Goal: Check status: Check status

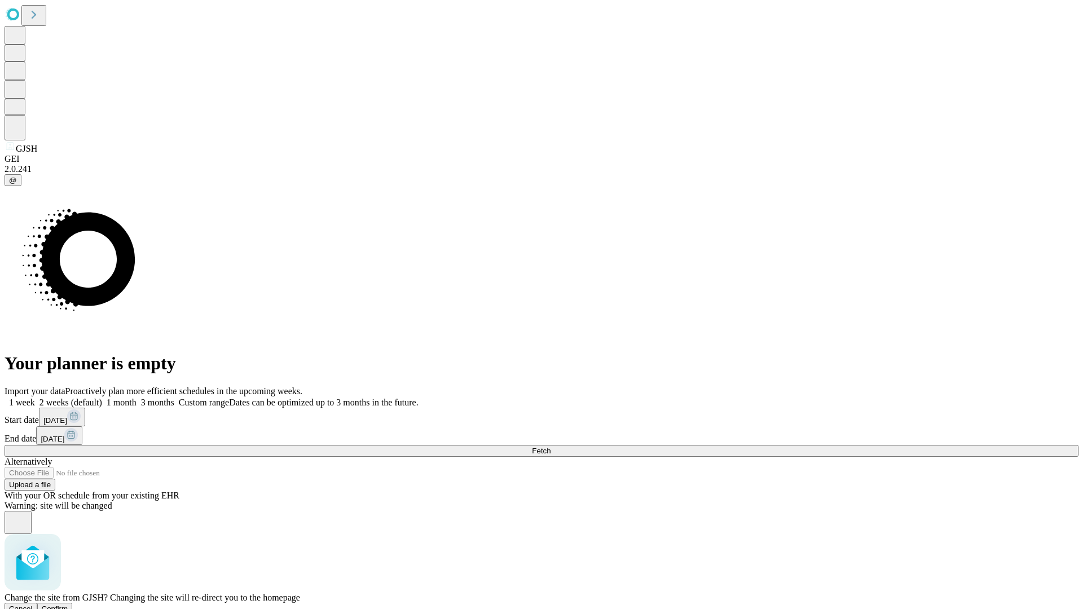
click at [68, 605] on span "Confirm" at bounding box center [55, 609] width 27 height 8
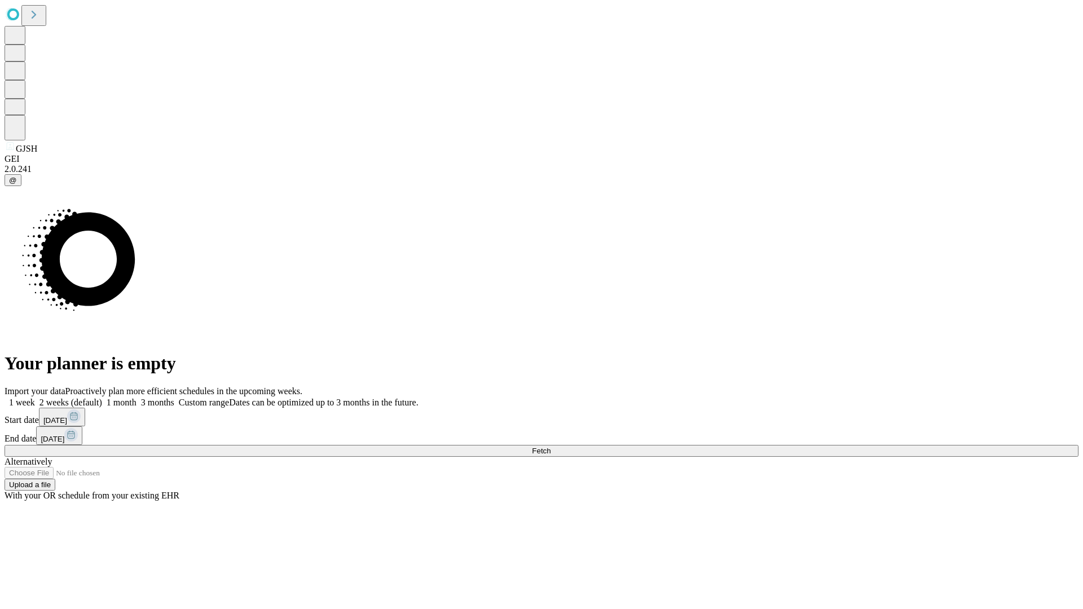
click at [137, 398] on label "1 month" at bounding box center [119, 403] width 34 height 10
click at [551, 447] on span "Fetch" at bounding box center [541, 451] width 19 height 8
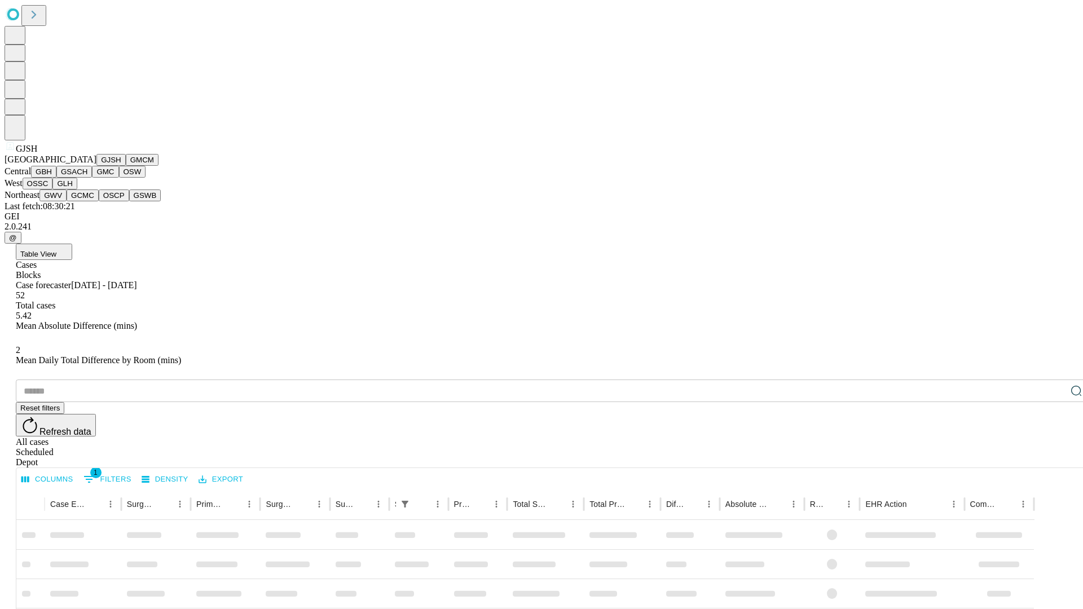
click at [126, 166] on button "GMCM" at bounding box center [142, 160] width 33 height 12
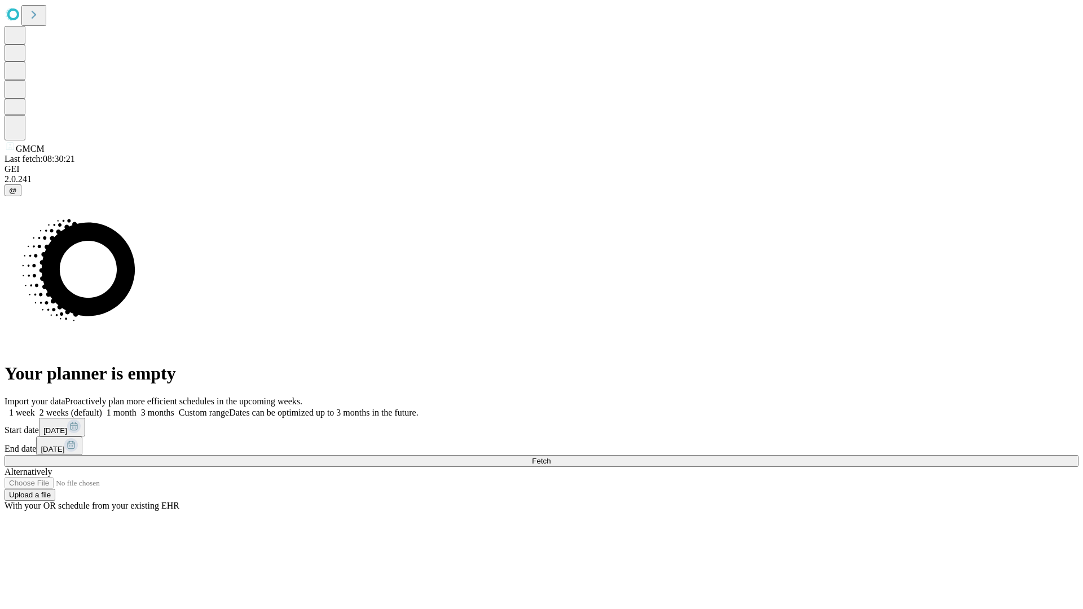
click at [137, 408] on label "1 month" at bounding box center [119, 413] width 34 height 10
click at [551, 457] on span "Fetch" at bounding box center [541, 461] width 19 height 8
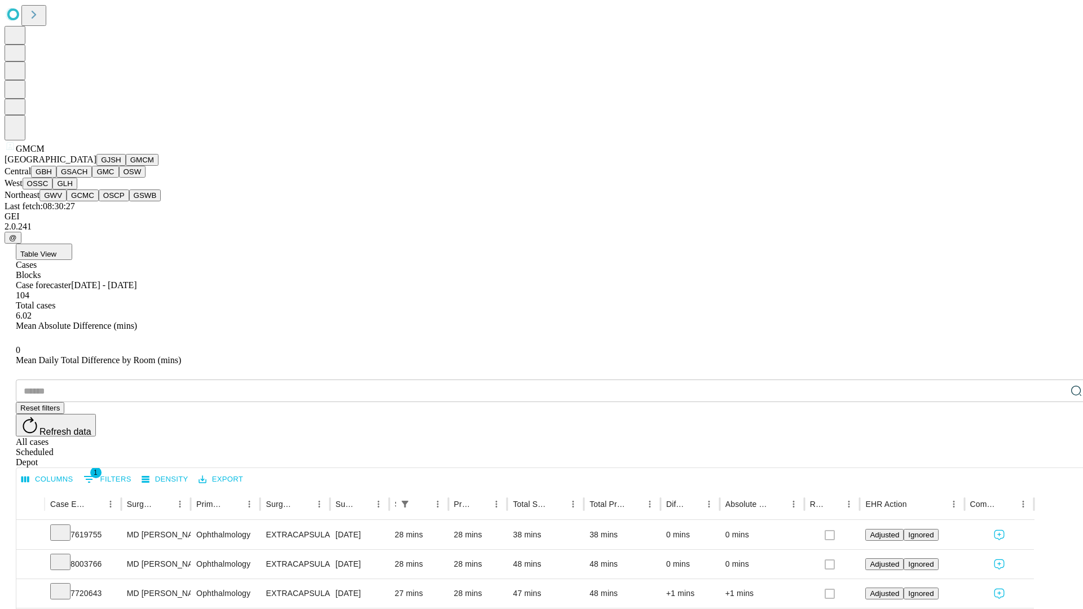
click at [56, 178] on button "GBH" at bounding box center [43, 172] width 25 height 12
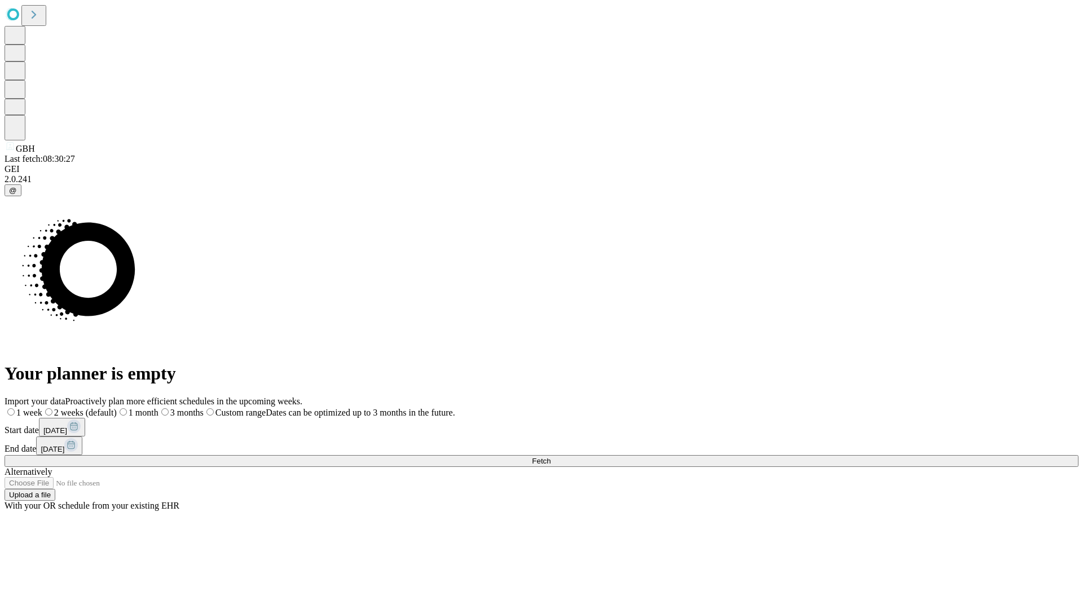
click at [159, 408] on label "1 month" at bounding box center [138, 413] width 42 height 10
click at [551, 457] on span "Fetch" at bounding box center [541, 461] width 19 height 8
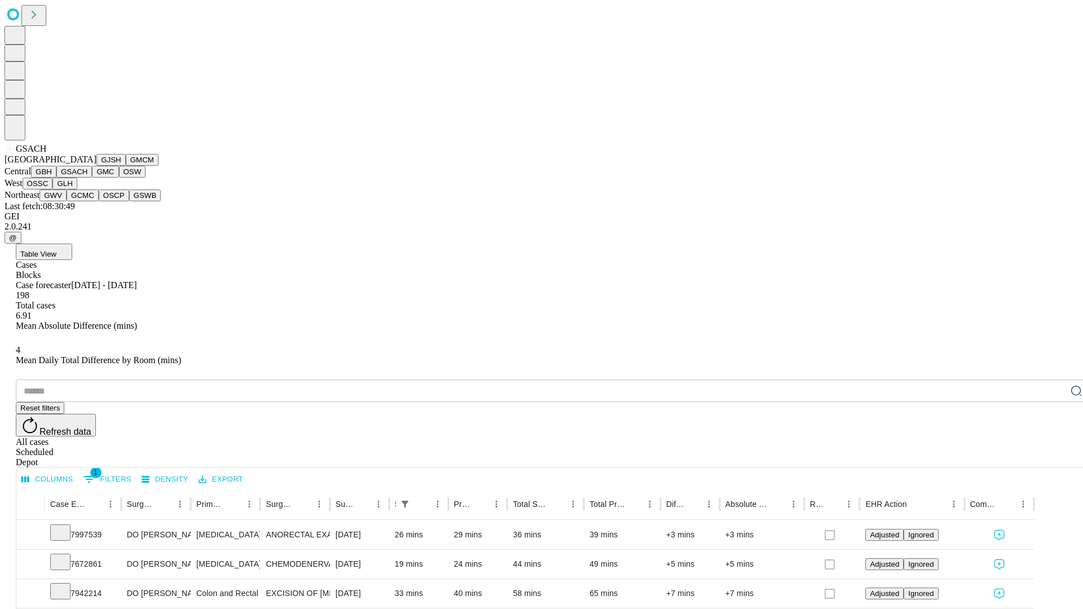
click at [92, 178] on button "GMC" at bounding box center [105, 172] width 27 height 12
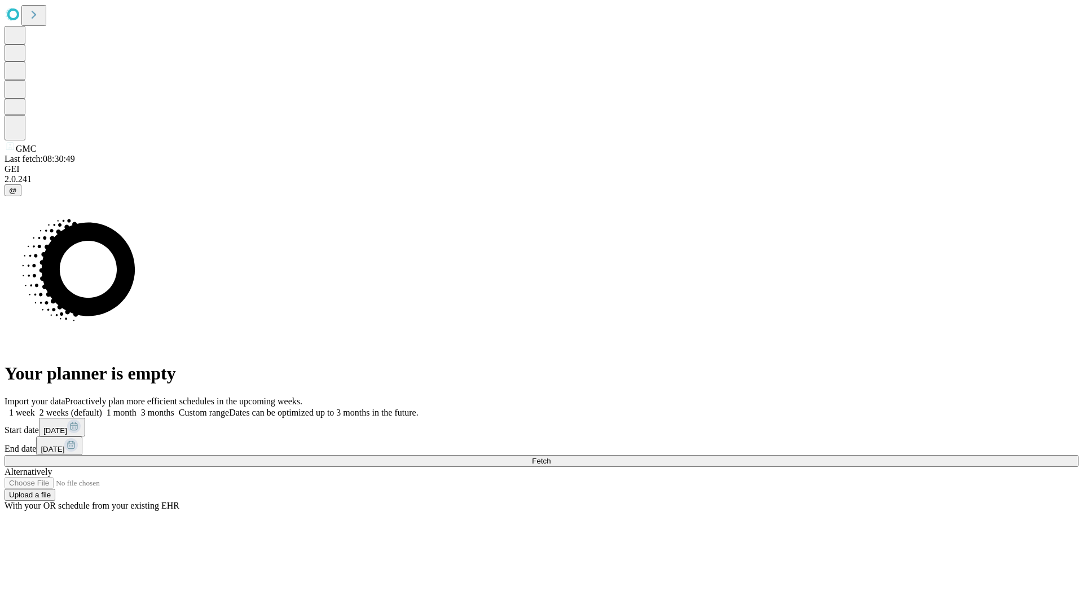
click at [551, 457] on span "Fetch" at bounding box center [541, 461] width 19 height 8
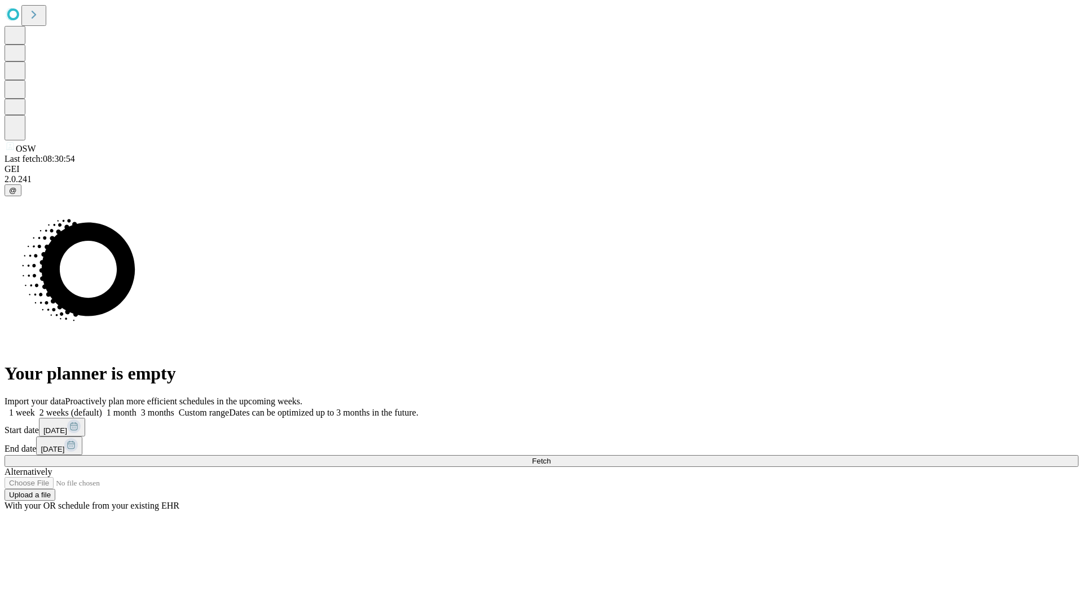
click at [137, 408] on label "1 month" at bounding box center [119, 413] width 34 height 10
click at [551, 457] on span "Fetch" at bounding box center [541, 461] width 19 height 8
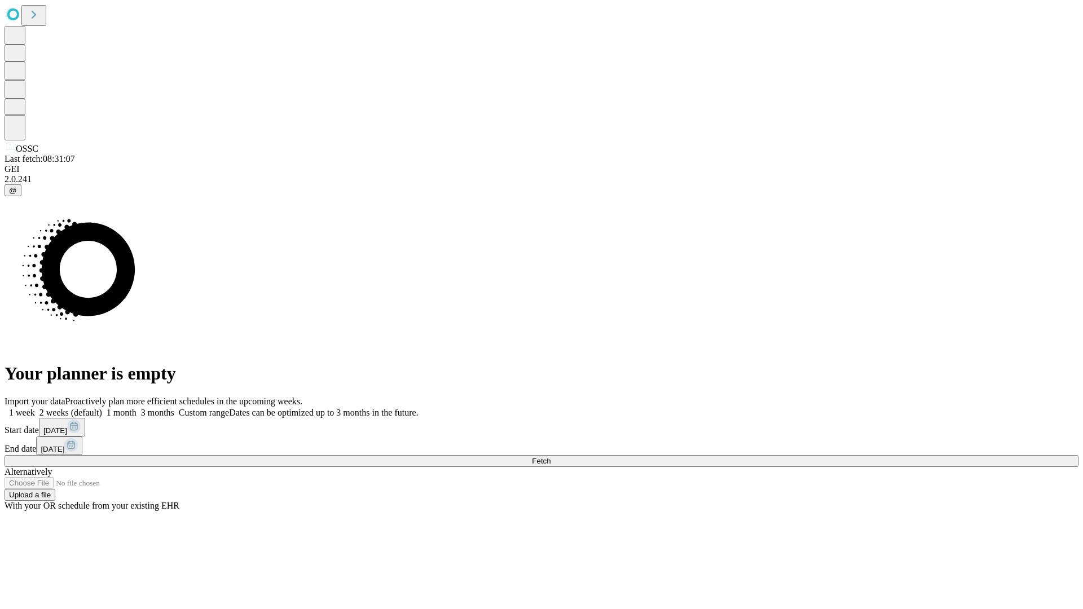
click at [551, 457] on span "Fetch" at bounding box center [541, 461] width 19 height 8
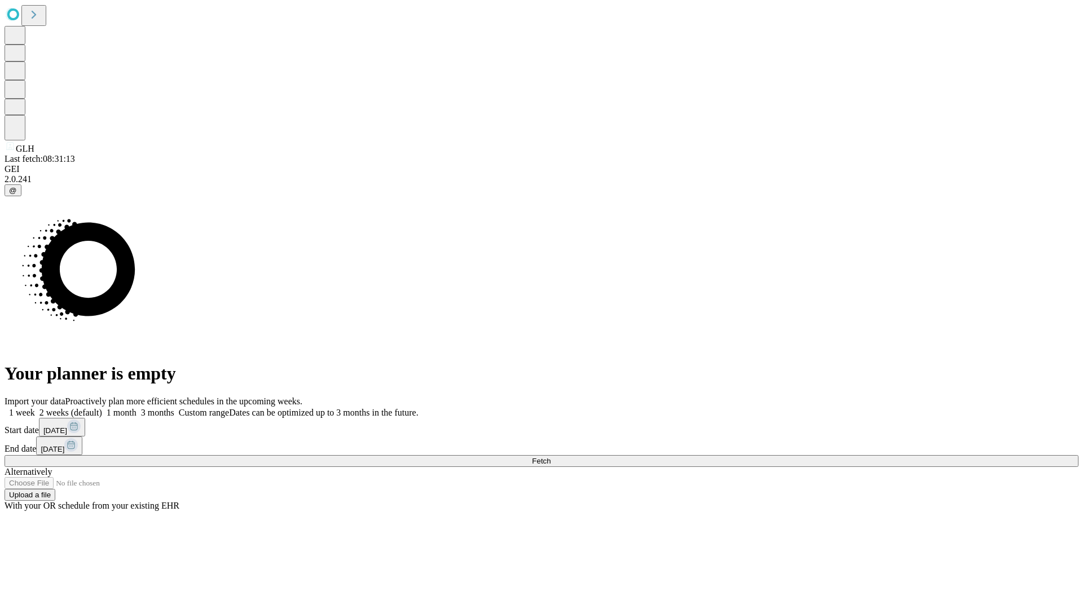
click at [137, 408] on label "1 month" at bounding box center [119, 413] width 34 height 10
click at [551, 457] on span "Fetch" at bounding box center [541, 461] width 19 height 8
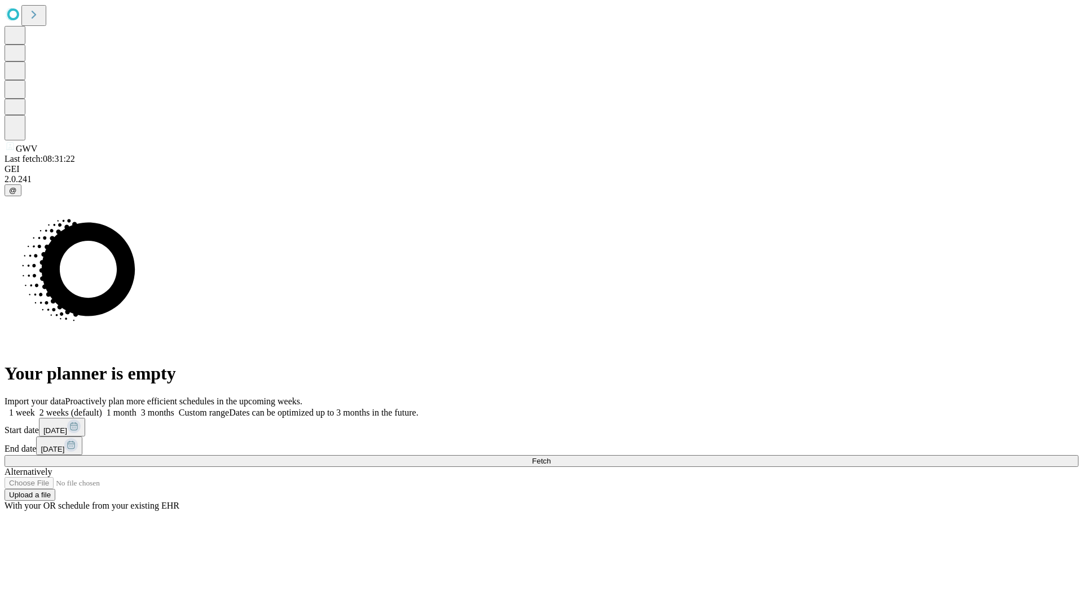
click at [551, 457] on span "Fetch" at bounding box center [541, 461] width 19 height 8
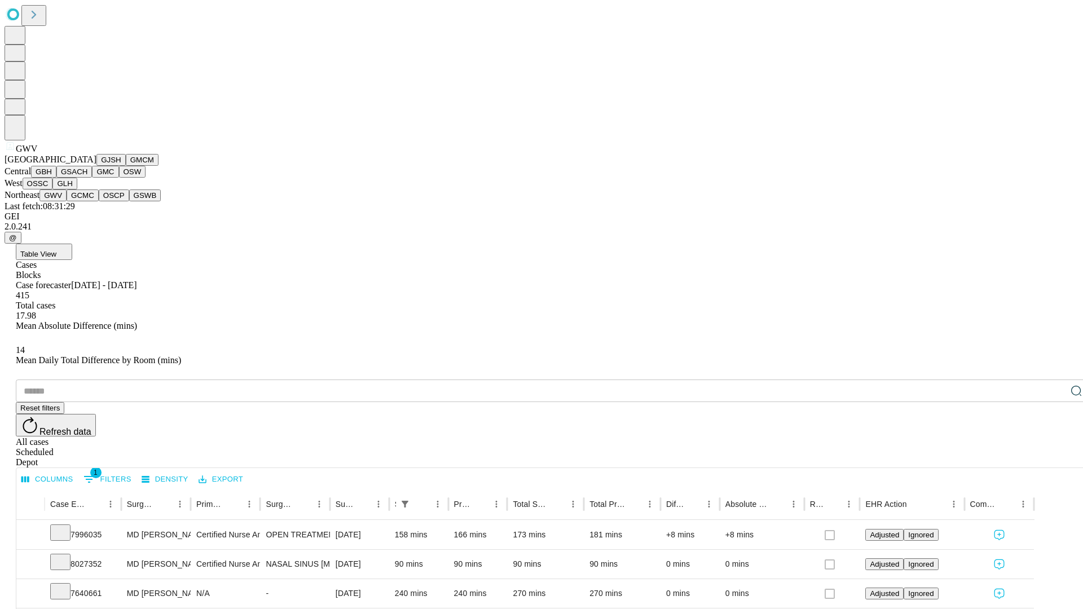
click at [87, 201] on button "GCMC" at bounding box center [83, 196] width 32 height 12
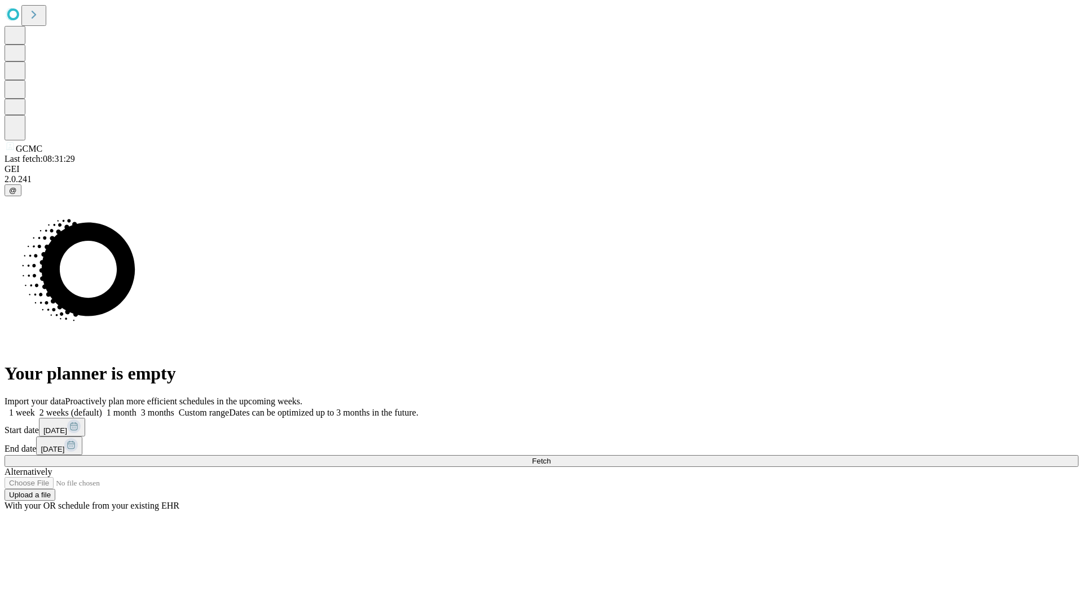
click at [137, 408] on label "1 month" at bounding box center [119, 413] width 34 height 10
click at [551, 457] on span "Fetch" at bounding box center [541, 461] width 19 height 8
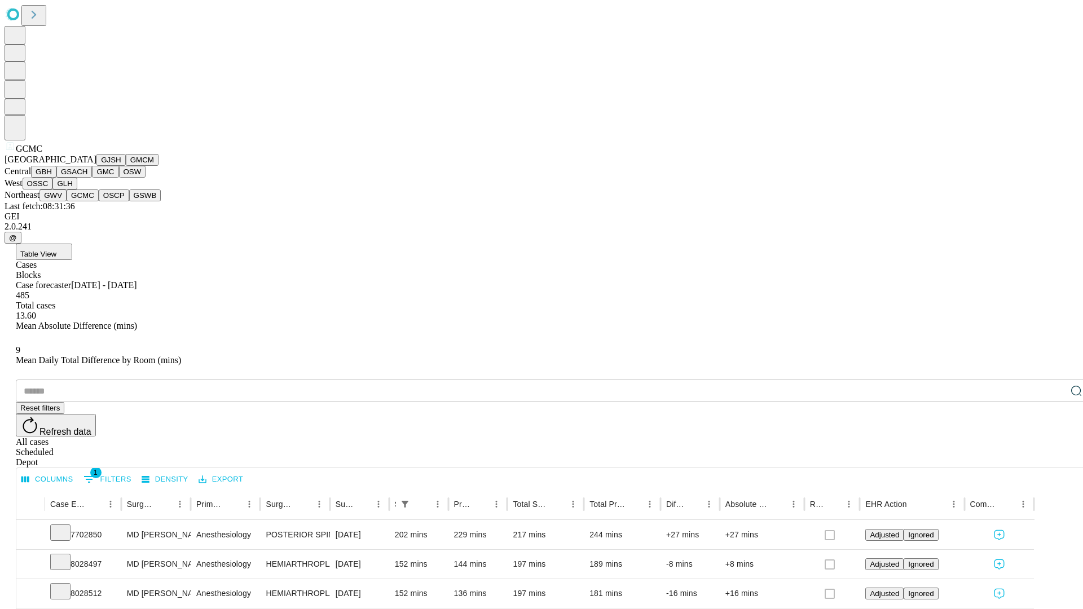
click at [99, 201] on button "OSCP" at bounding box center [114, 196] width 30 height 12
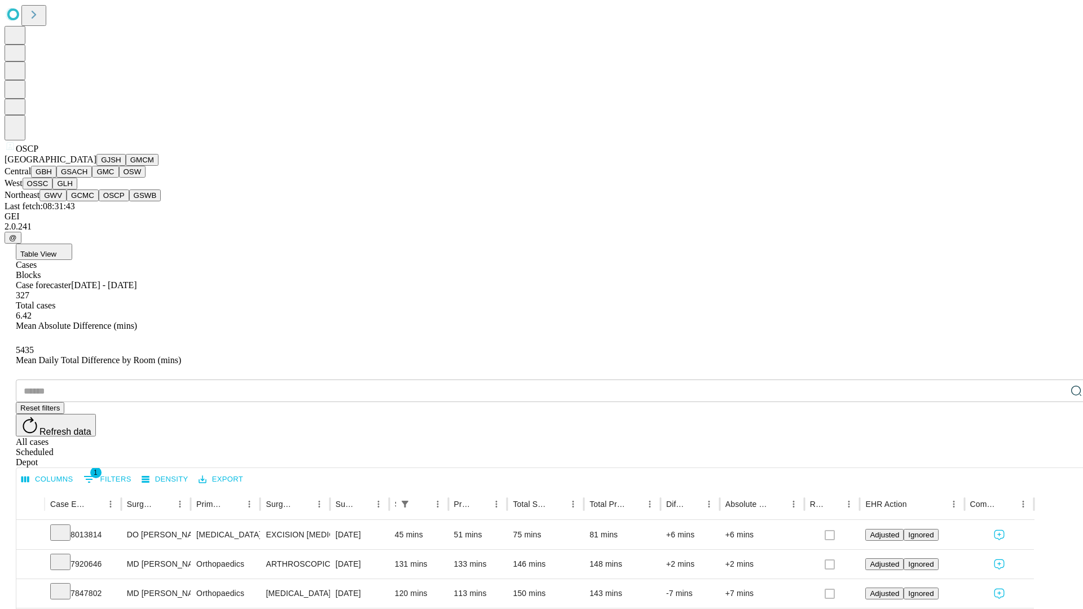
click at [129, 201] on button "GSWB" at bounding box center [145, 196] width 32 height 12
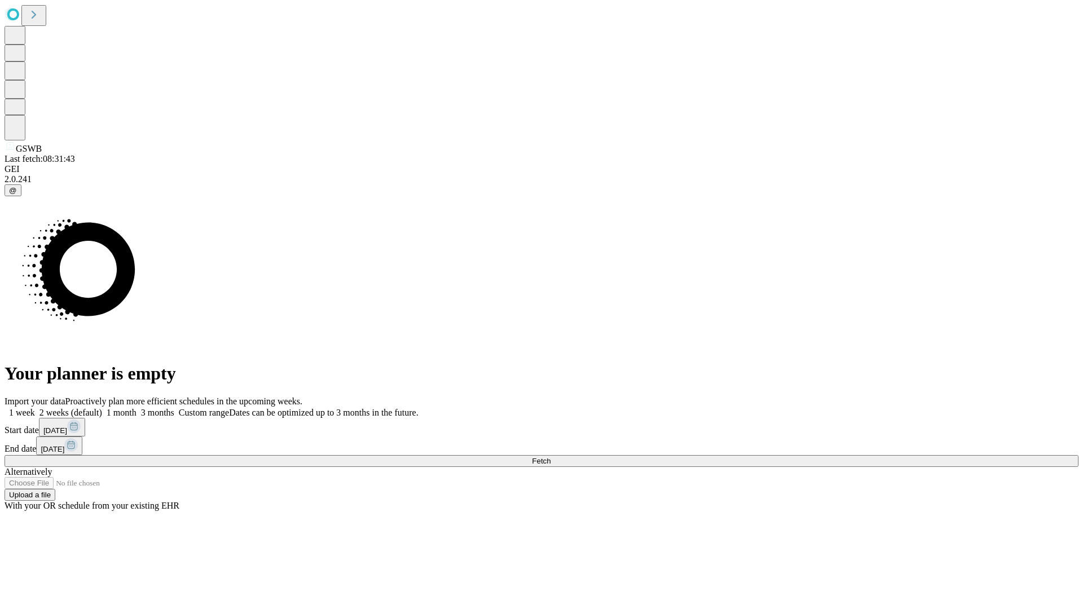
click at [137, 408] on label "1 month" at bounding box center [119, 413] width 34 height 10
